Goal: Task Accomplishment & Management: Manage account settings

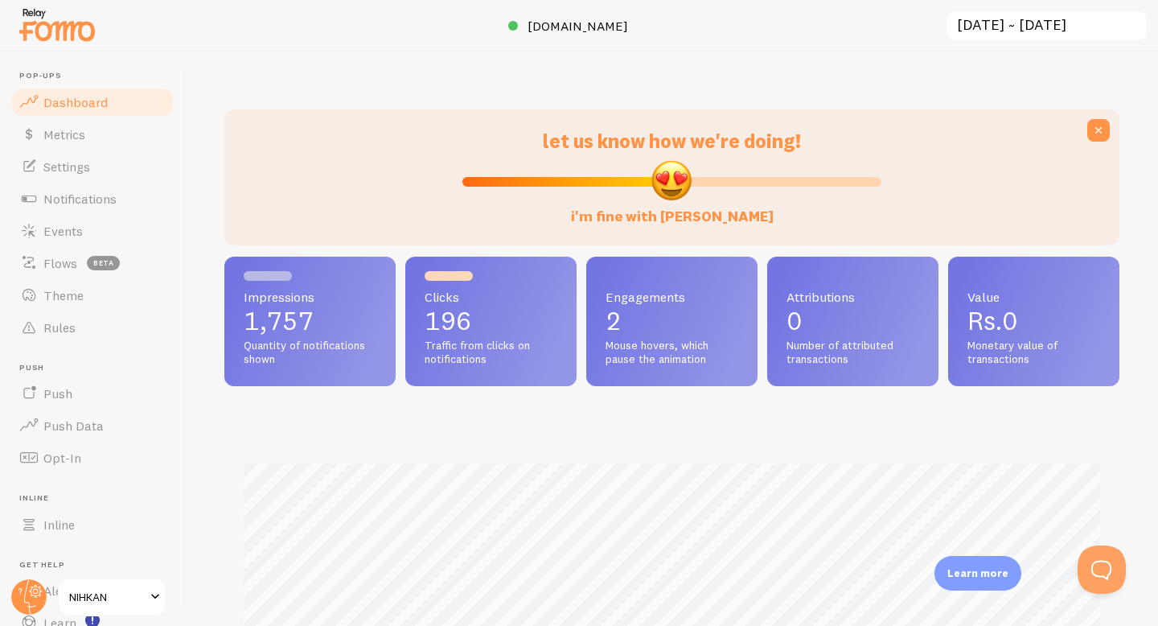
scroll to position [422, 895]
click at [36, 593] on circle at bounding box center [28, 596] width 35 height 35
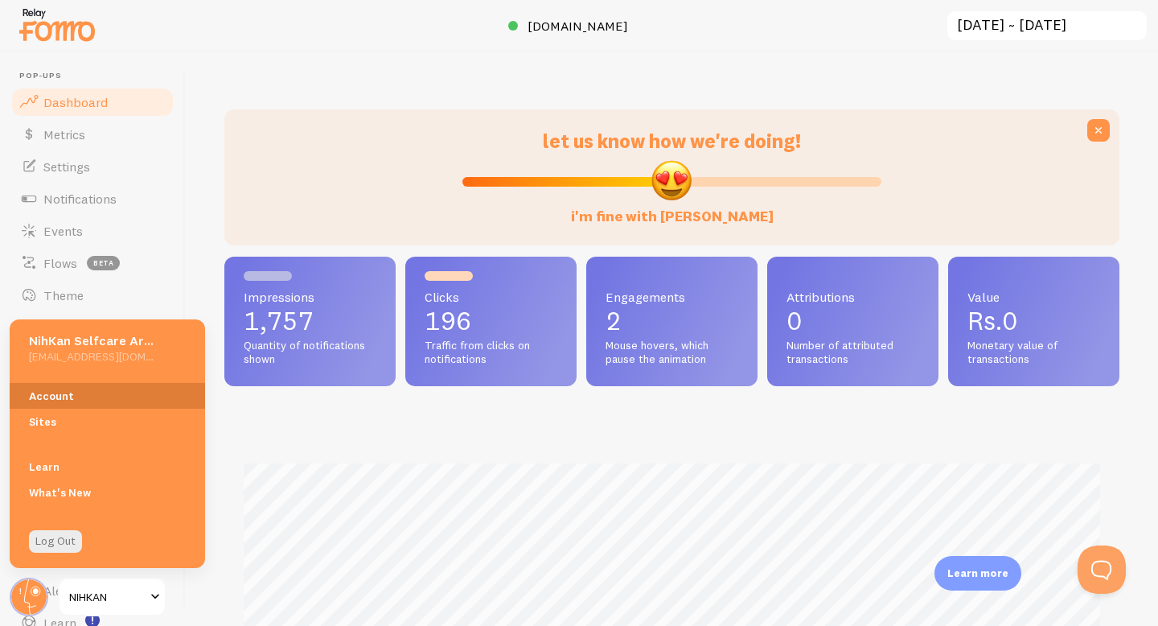
click at [60, 393] on link "Account" at bounding box center [107, 396] width 195 height 26
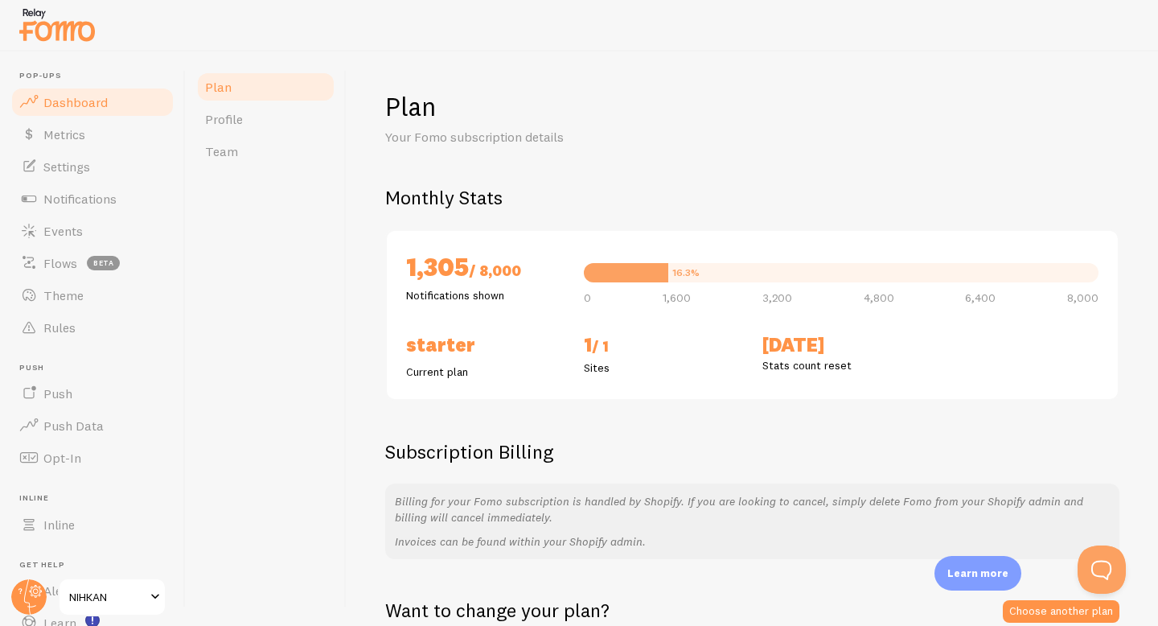
click at [122, 109] on link "Dashboard" at bounding box center [93, 102] width 166 height 32
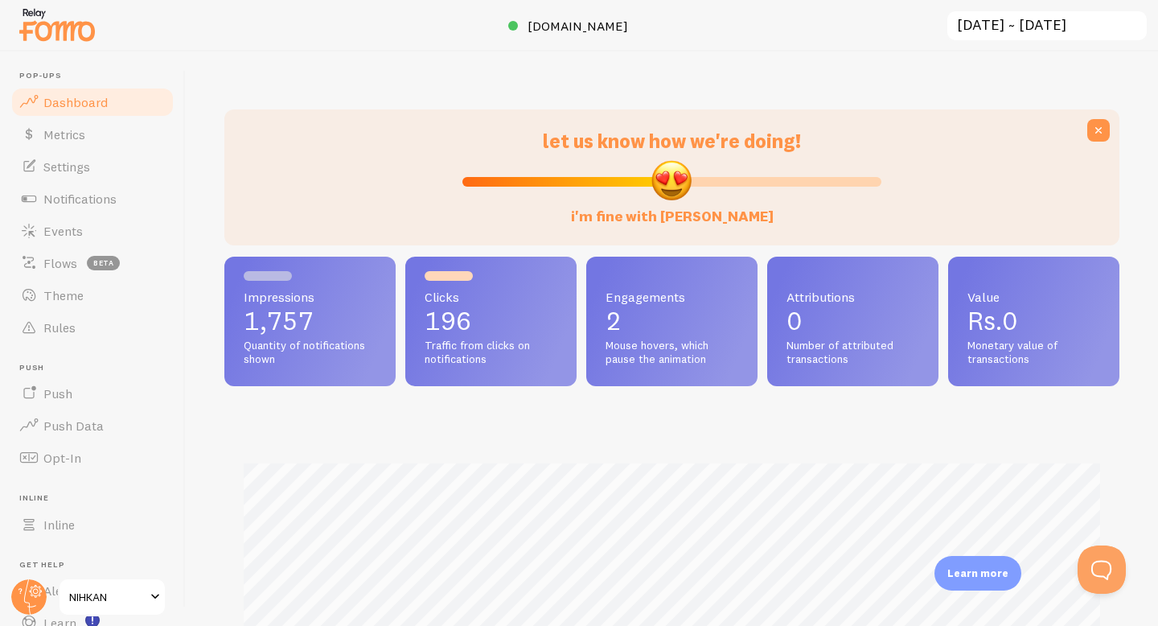
scroll to position [422, 895]
click at [89, 163] on span "Settings" at bounding box center [66, 166] width 47 height 16
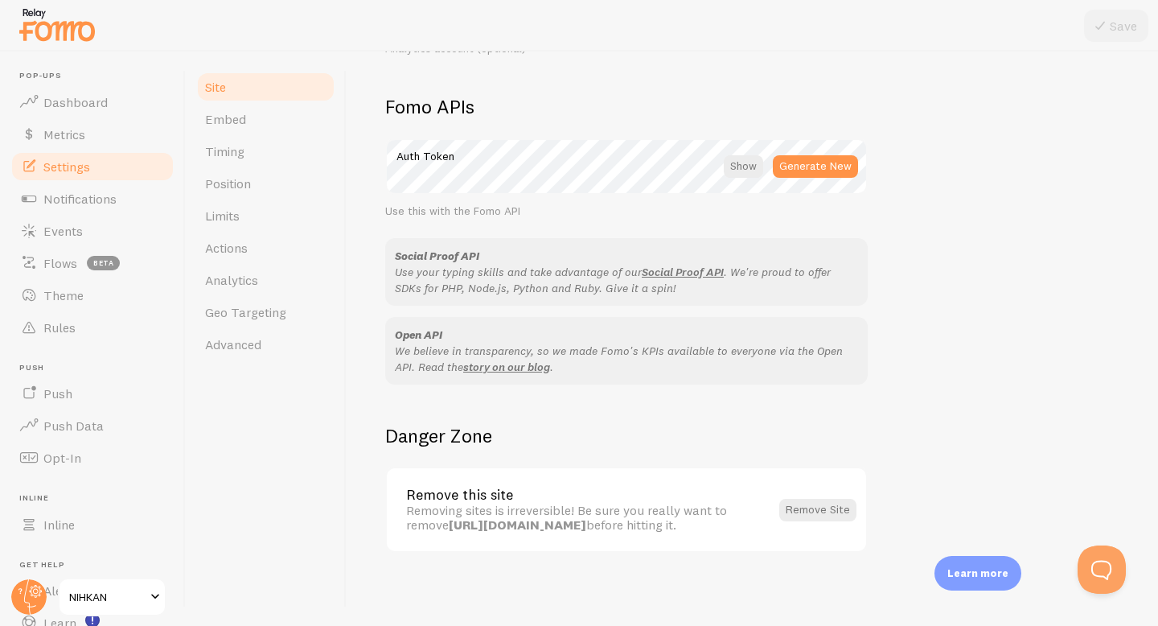
scroll to position [893, 0]
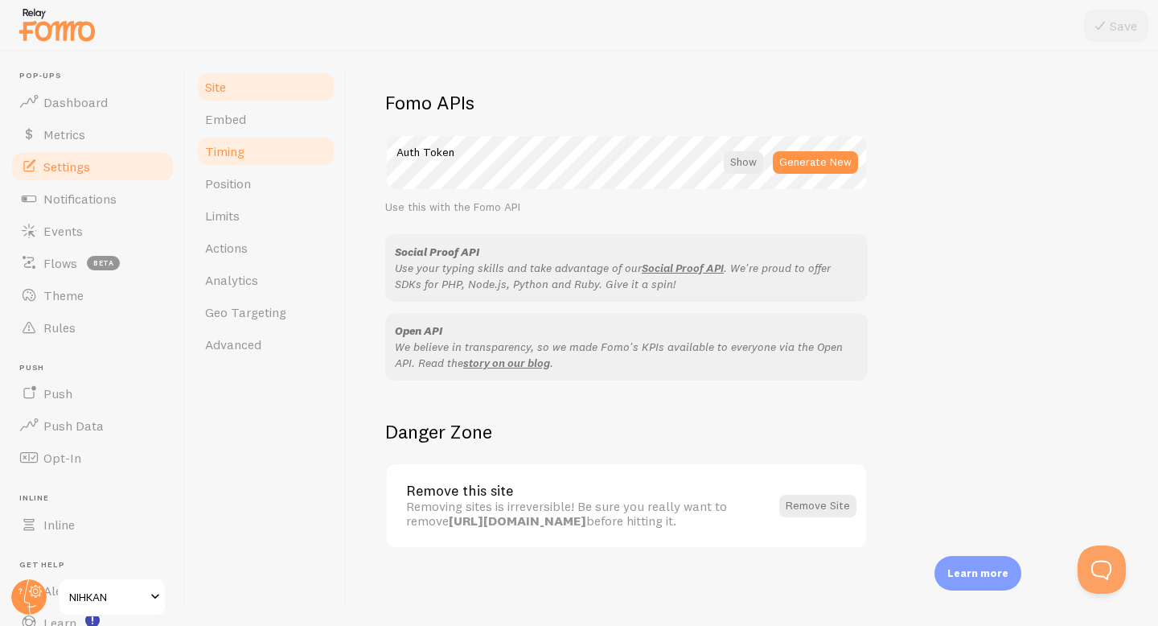
click at [259, 155] on link "Timing" at bounding box center [265, 151] width 141 height 32
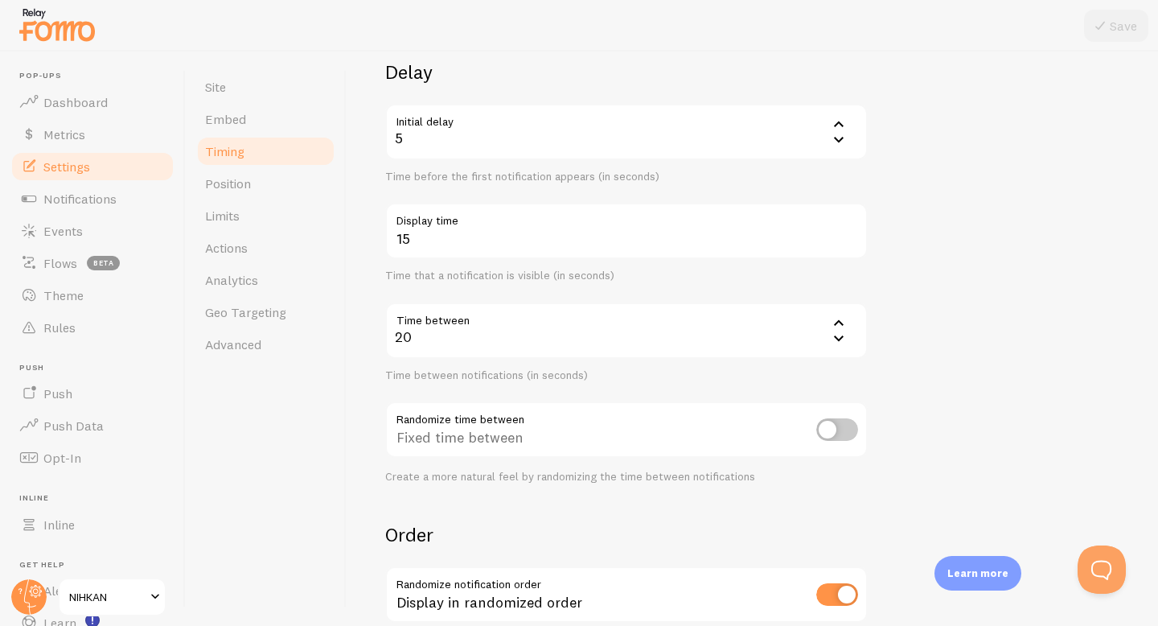
scroll to position [112, 0]
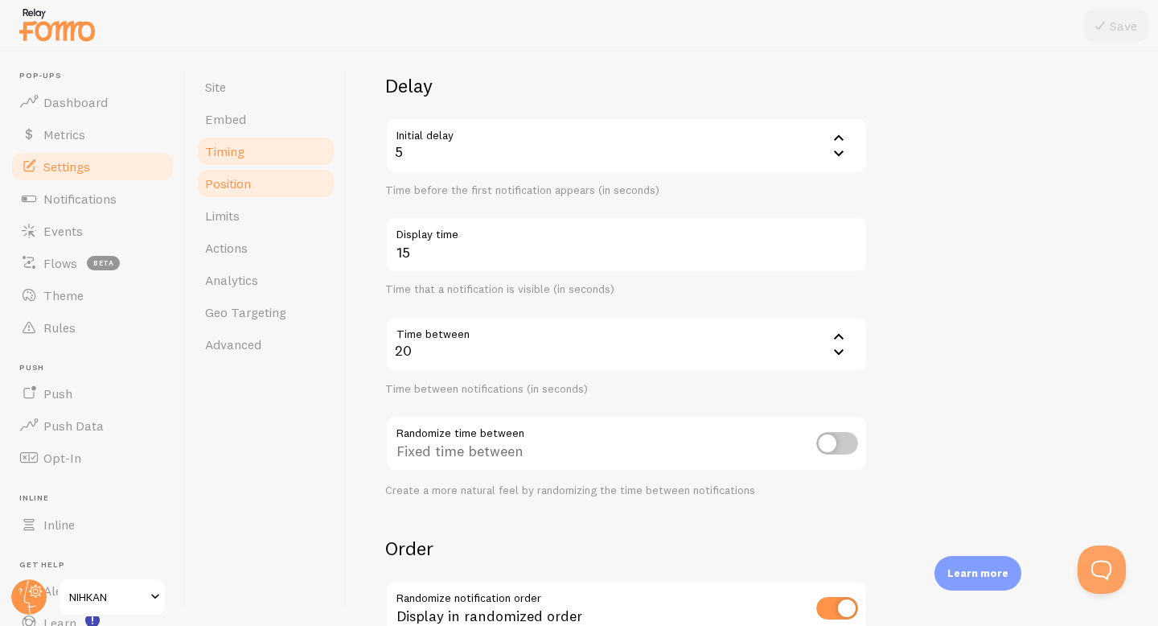
click at [289, 187] on link "Position" at bounding box center [265, 183] width 141 height 32
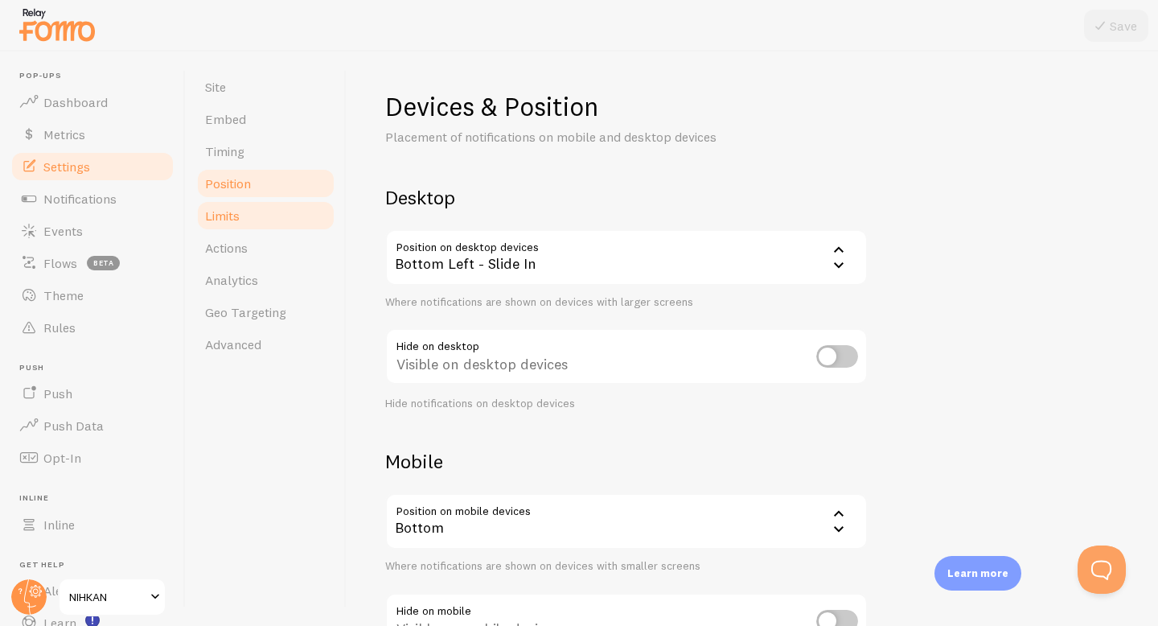
click at [282, 220] on link "Limits" at bounding box center [265, 215] width 141 height 32
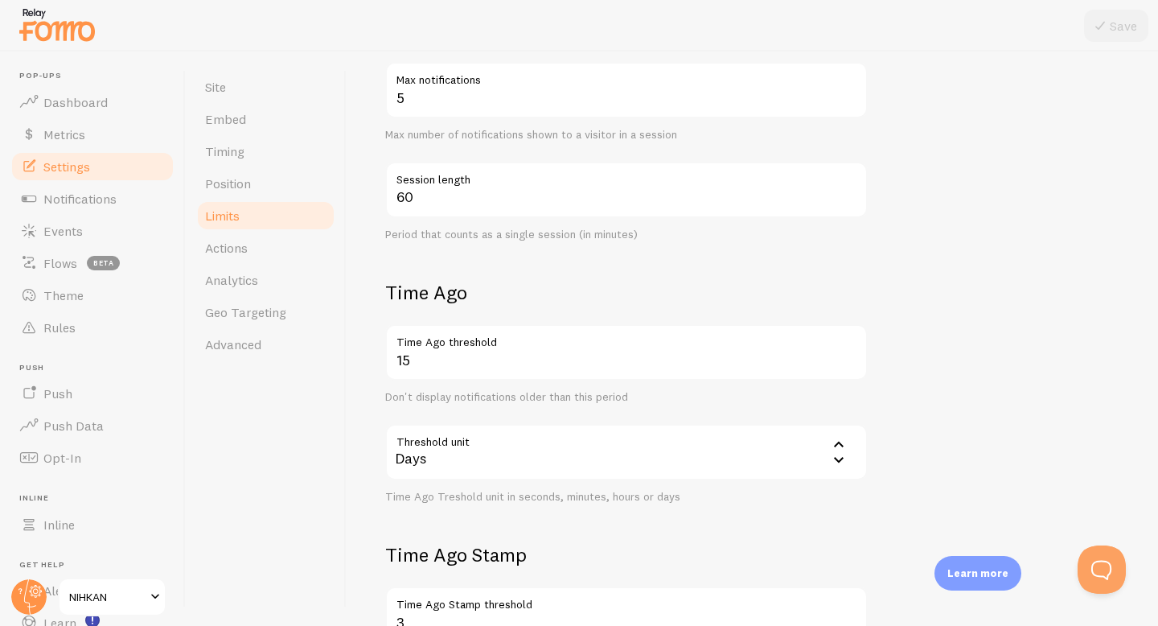
scroll to position [508, 0]
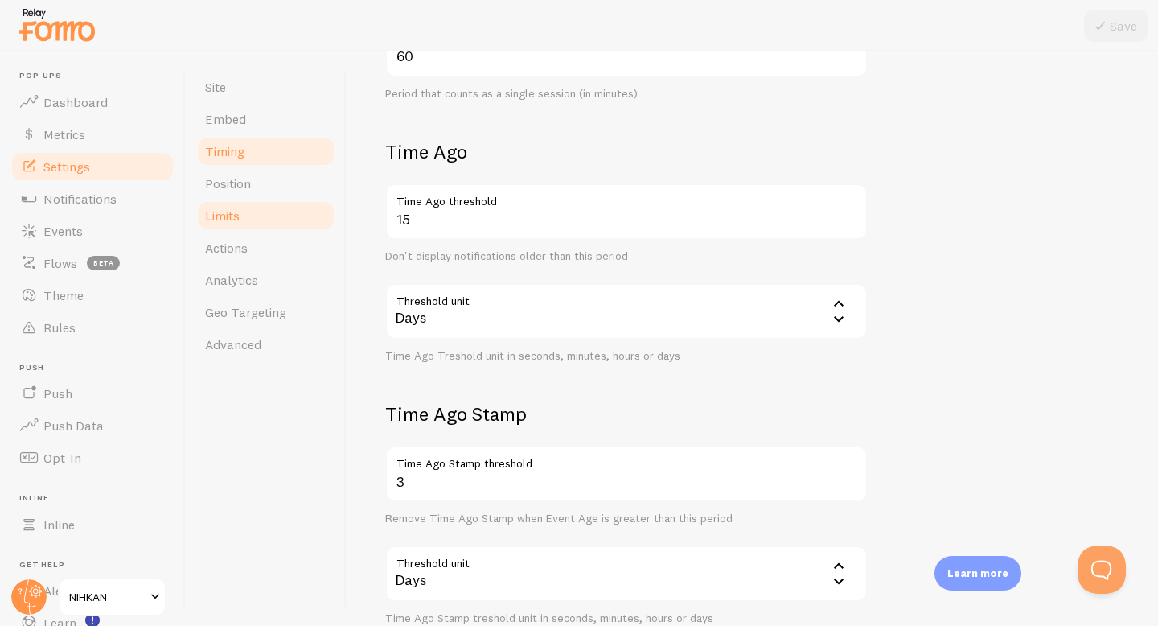
click at [273, 157] on link "Timing" at bounding box center [265, 151] width 141 height 32
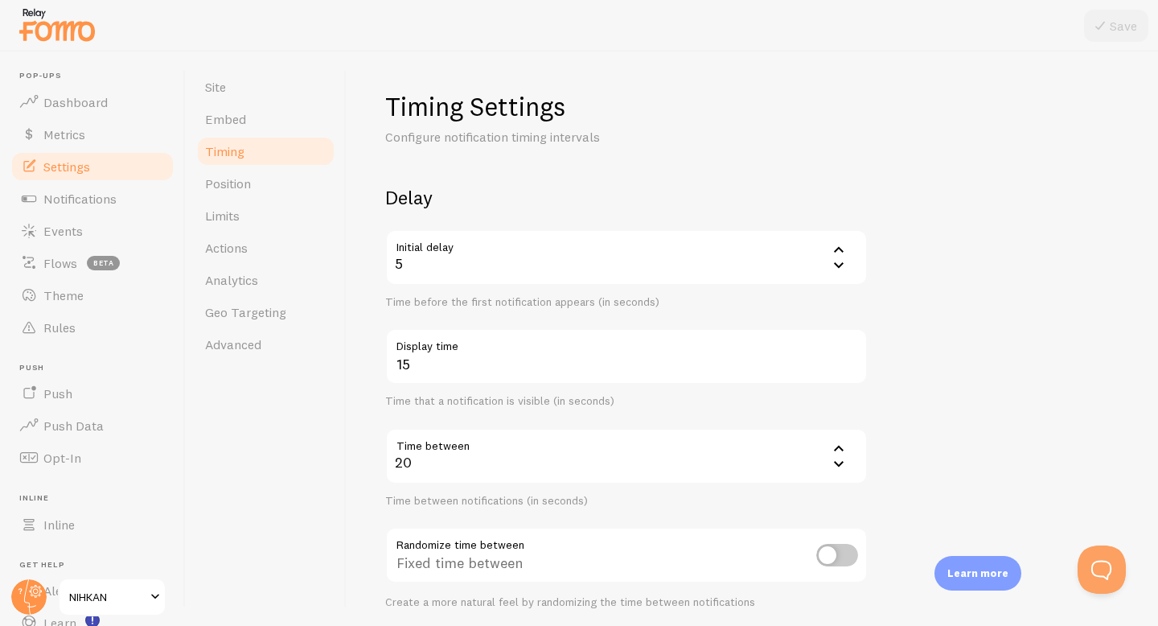
click at [486, 260] on div "5" at bounding box center [626, 257] width 482 height 56
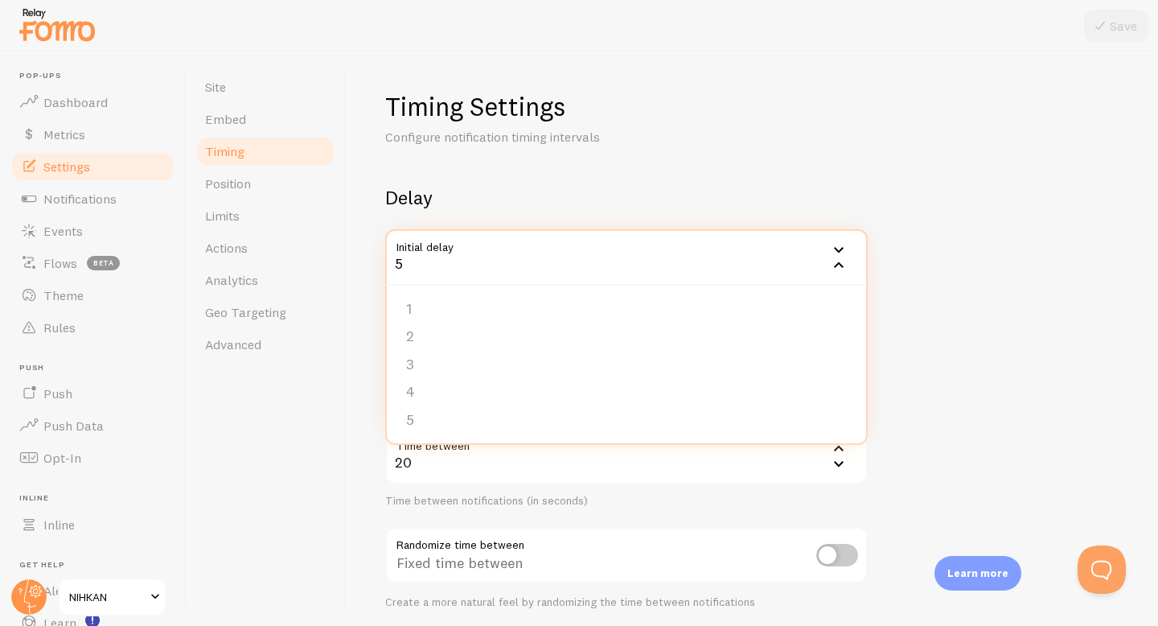
click at [511, 187] on h2 "Delay" at bounding box center [626, 197] width 482 height 25
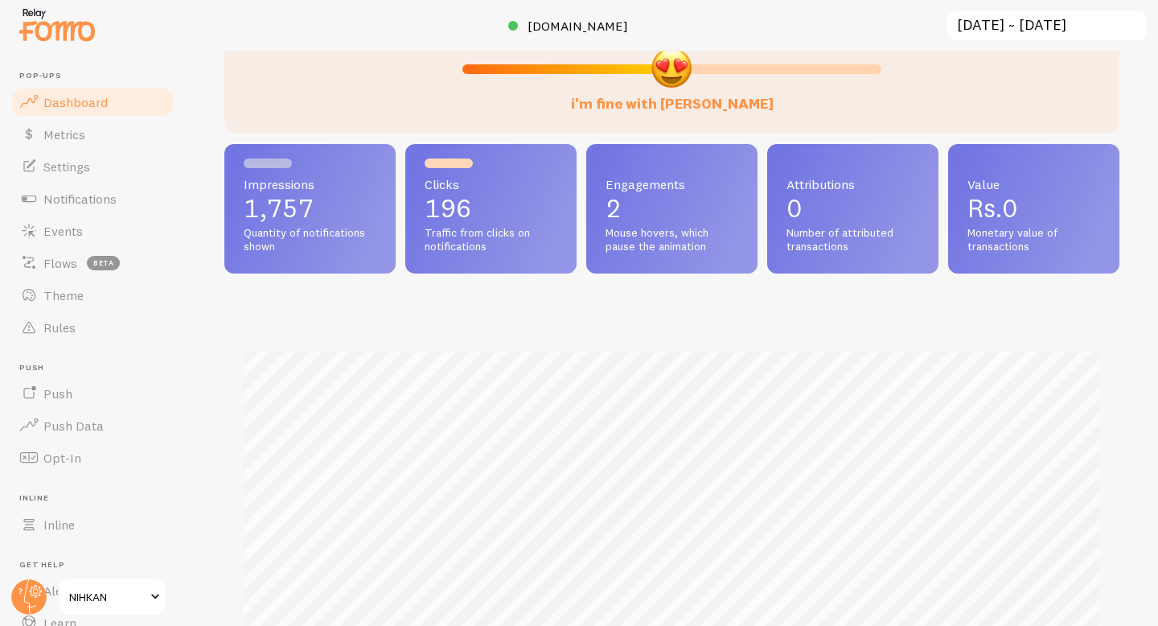
scroll to position [146, 0]
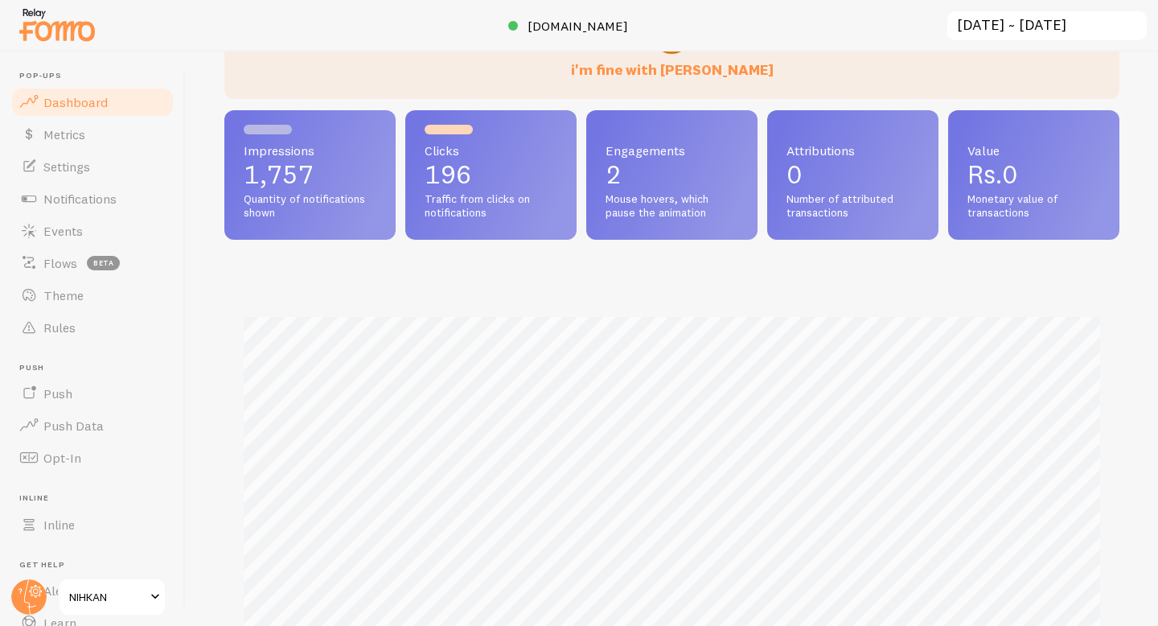
click at [981, 30] on input "2025-08-04 ~ 2025-09-03" at bounding box center [1047, 26] width 203 height 33
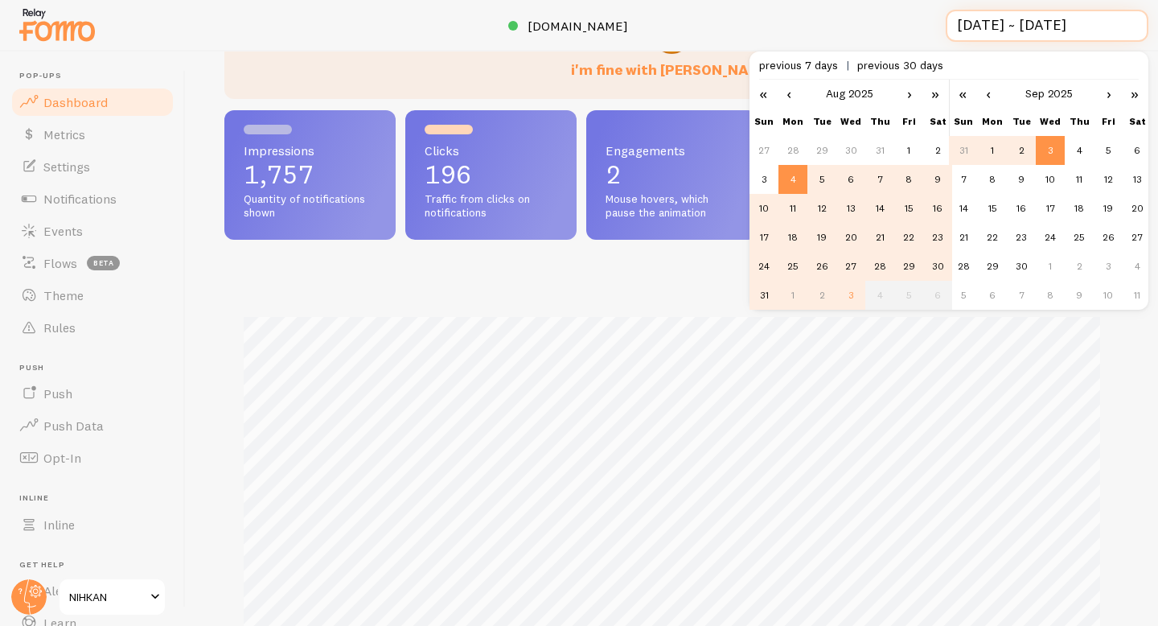
scroll to position [0, 5]
click at [1020, 153] on td "2" at bounding box center [1021, 150] width 29 height 29
click at [1045, 153] on td "3" at bounding box center [1050, 150] width 29 height 29
click at [1025, 154] on td "2" at bounding box center [1021, 150] width 29 height 29
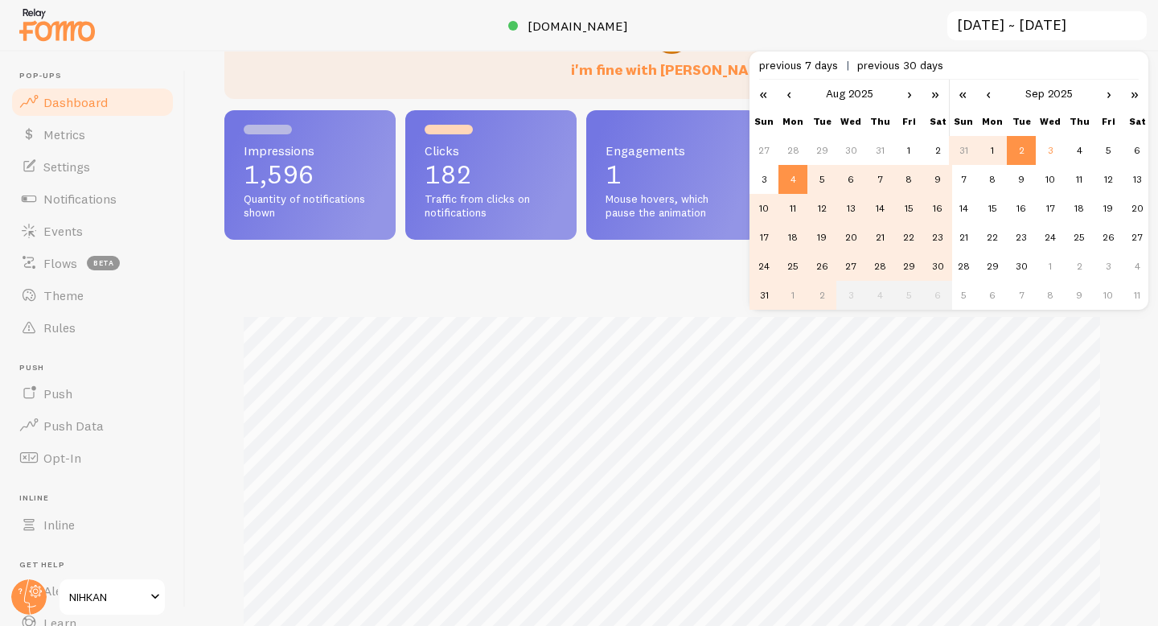
scroll to position [422, 895]
click at [905, 101] on link "›" at bounding box center [909, 93] width 24 height 27
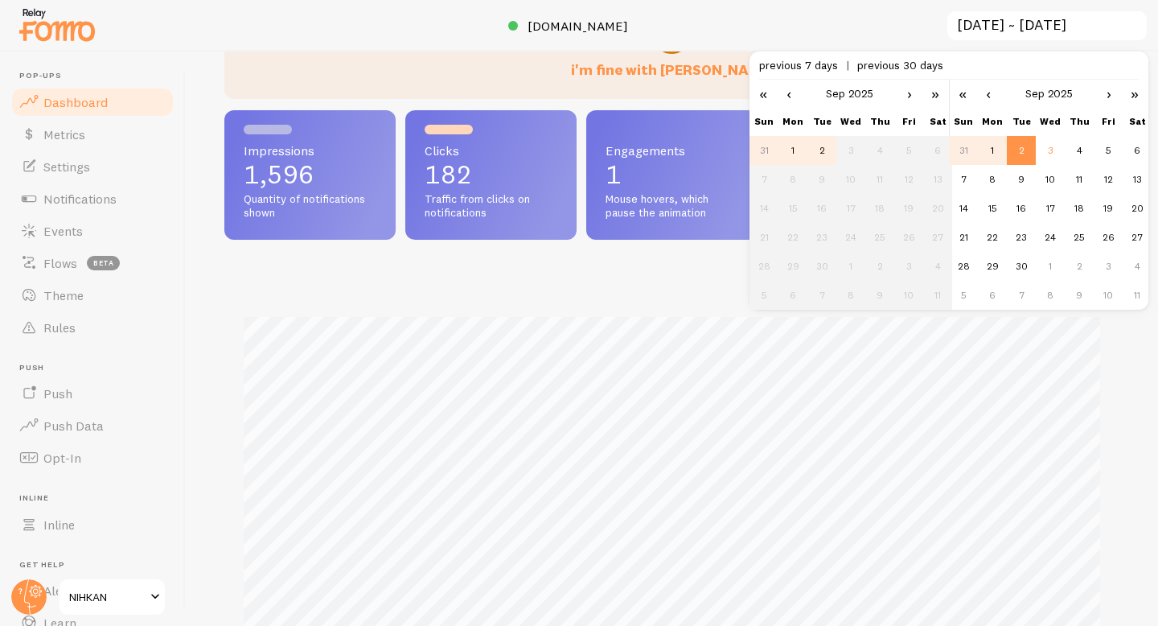
click at [820, 150] on td "2" at bounding box center [821, 150] width 29 height 29
click at [1051, 148] on td "3" at bounding box center [1050, 150] width 29 height 29
type input "2025-09-02 ~ 2025-09-03"
click at [681, 277] on div "Impressions 591 Quantity of notifications shown Clicks 70 Traffic from clicks o…" at bounding box center [671, 405] width 895 height 591
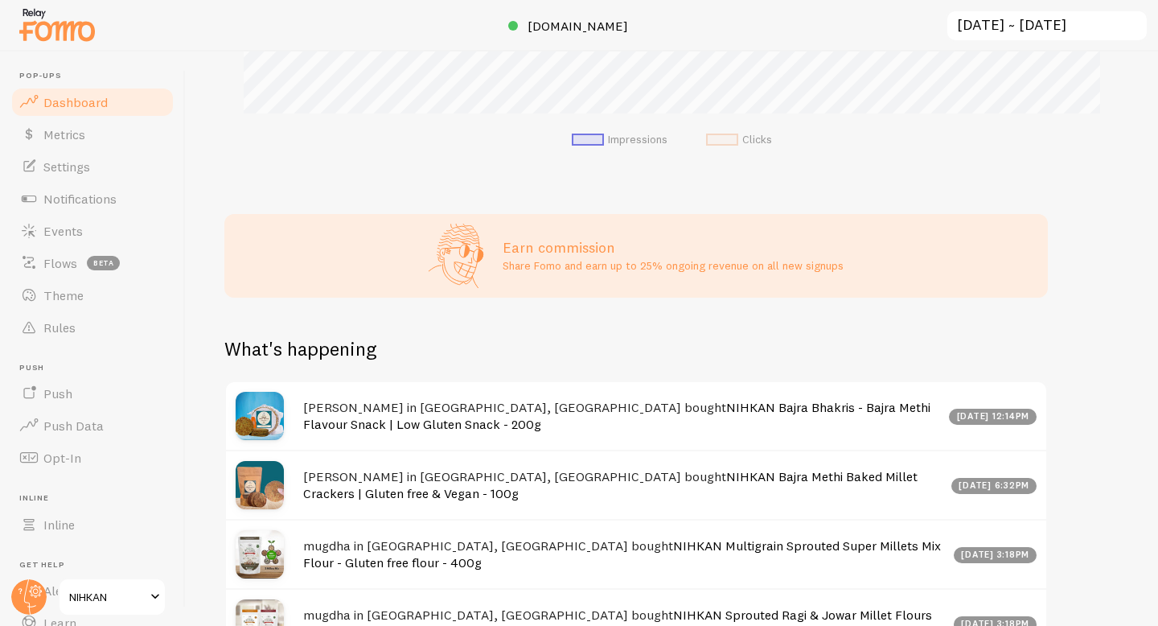
scroll to position [724, 0]
